Goal: Find specific page/section: Find specific page/section

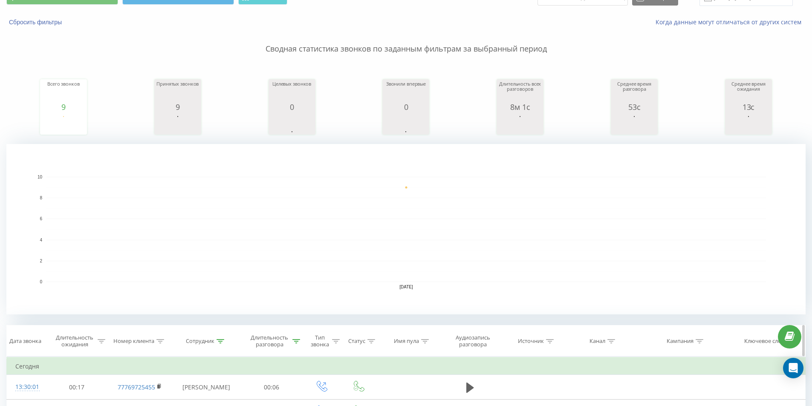
click at [295, 341] on icon at bounding box center [296, 341] width 8 height 4
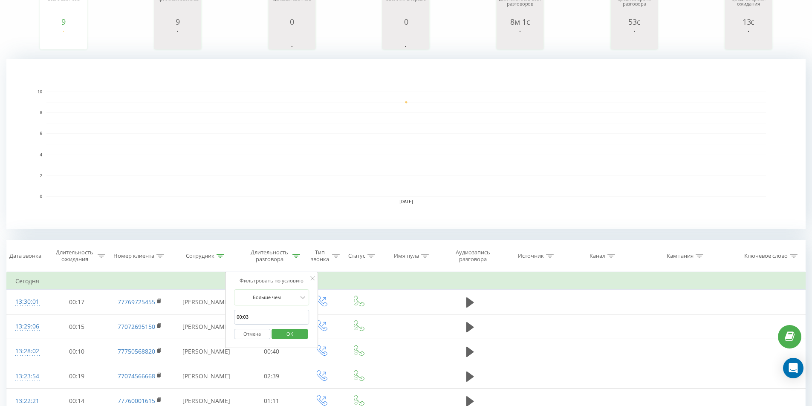
click at [295, 331] on span "OK" at bounding box center [290, 333] width 24 height 13
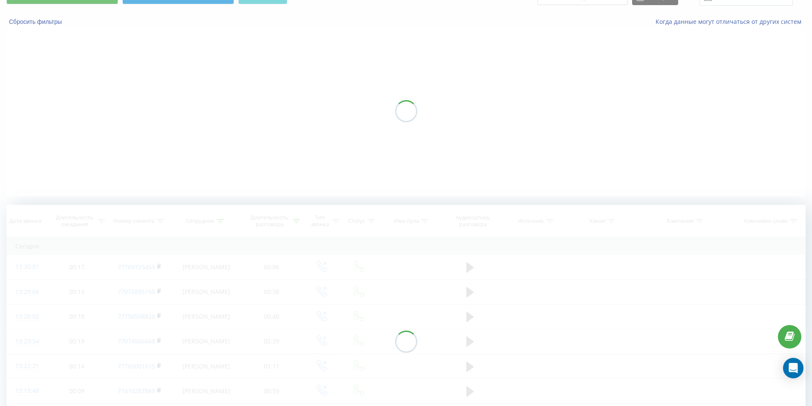
scroll to position [43, 0]
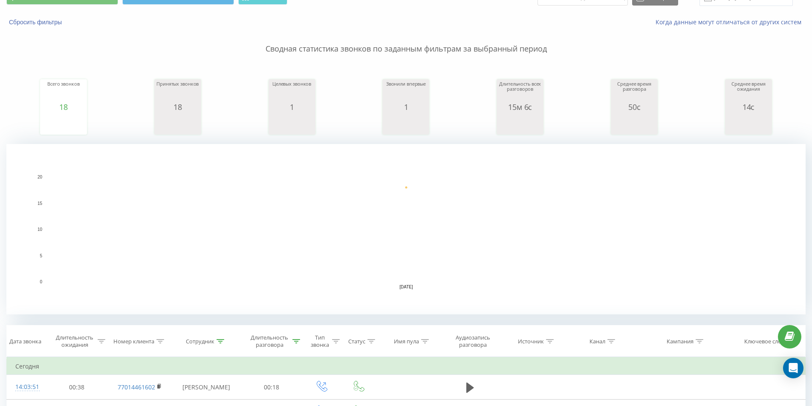
type input "7747822433"
click at [288, 340] on div "Длительность разговора" at bounding box center [269, 341] width 42 height 14
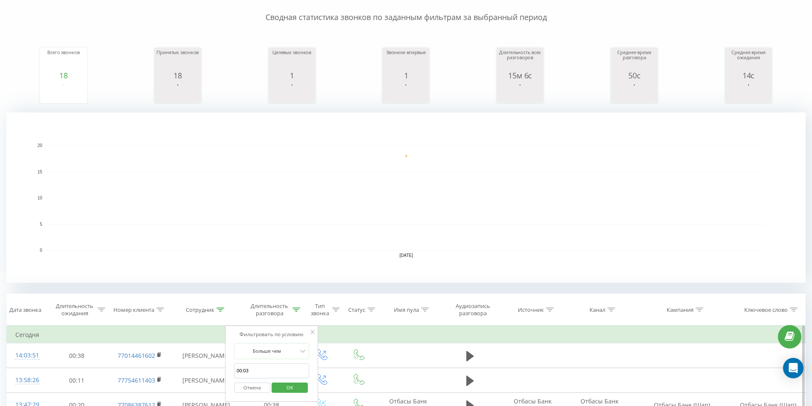
scroll to position [85, 0]
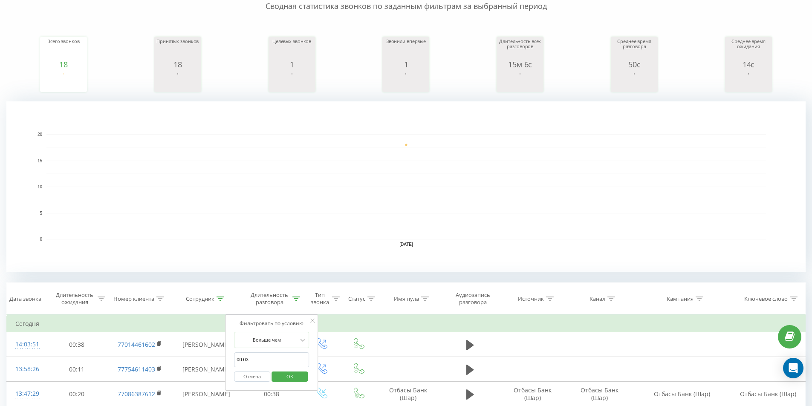
click at [297, 375] on span "OK" at bounding box center [290, 376] width 24 height 13
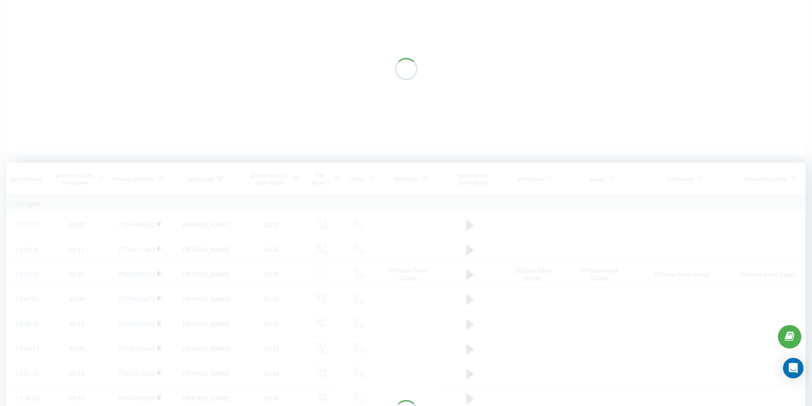
click at [413, 124] on div at bounding box center [405, 69] width 799 height 170
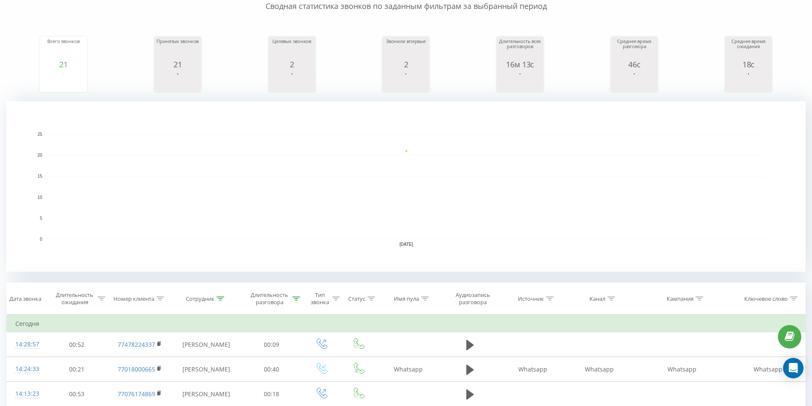
click at [326, 124] on rect "A chart." at bounding box center [405, 186] width 799 height 170
click at [536, 155] on rect "A chart." at bounding box center [405, 186] width 719 height 105
drag, startPoint x: 541, startPoint y: 136, endPoint x: 408, endPoint y: 121, distance: 133.4
click at [541, 136] on rect "A chart." at bounding box center [405, 186] width 719 height 105
drag, startPoint x: 398, startPoint y: 123, endPoint x: 389, endPoint y: 125, distance: 8.5
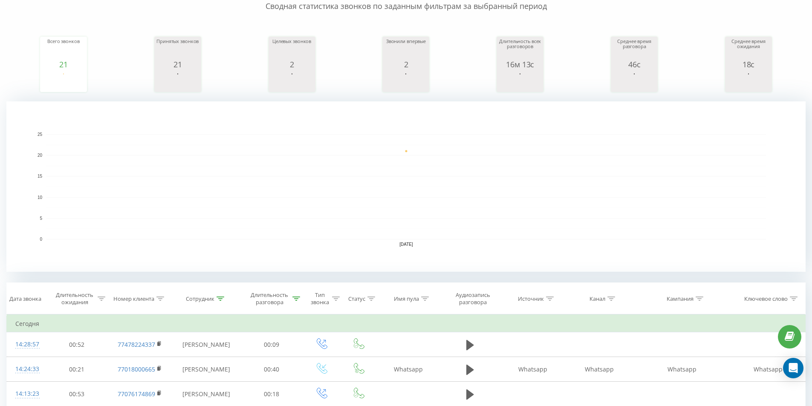
click at [398, 123] on rect "A chart." at bounding box center [405, 186] width 799 height 170
click at [372, 135] on rect "A chart." at bounding box center [405, 186] width 719 height 105
click at [486, 156] on rect "A chart." at bounding box center [405, 186] width 719 height 105
